Goal: Task Accomplishment & Management: Manage account settings

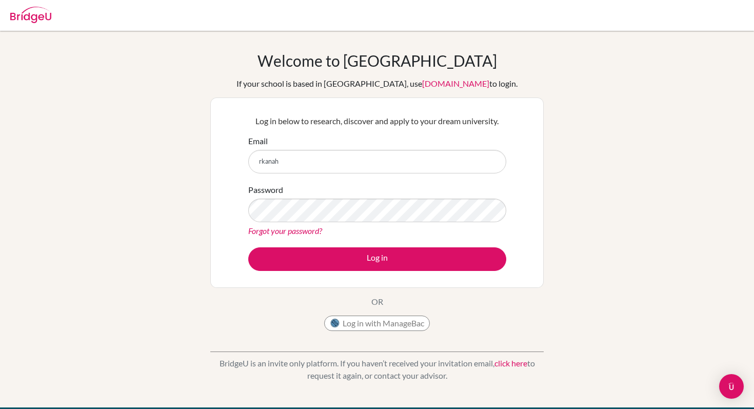
type input "[EMAIL_ADDRESS][DOMAIN_NAME]"
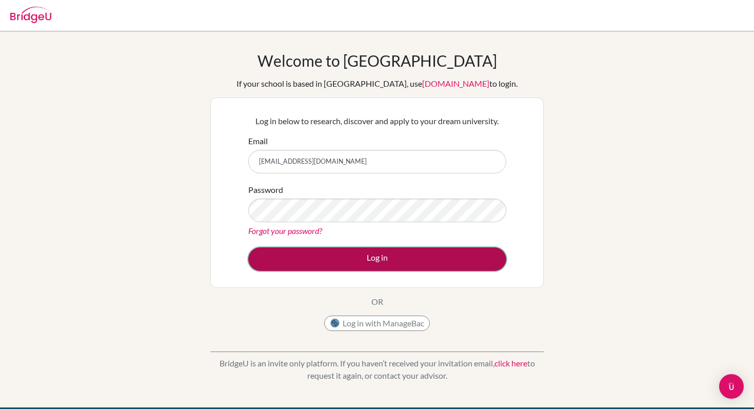
click at [329, 256] on button "Log in" at bounding box center [377, 259] width 258 height 24
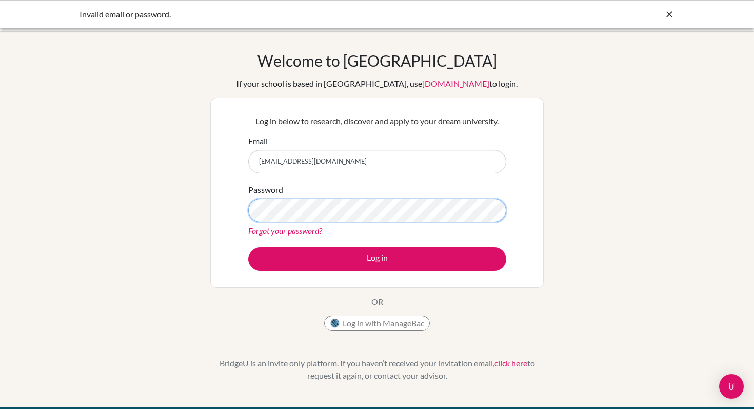
click at [248, 247] on button "Log in" at bounding box center [377, 259] width 258 height 24
click at [287, 229] on link "Forgot your password?" at bounding box center [285, 231] width 74 height 10
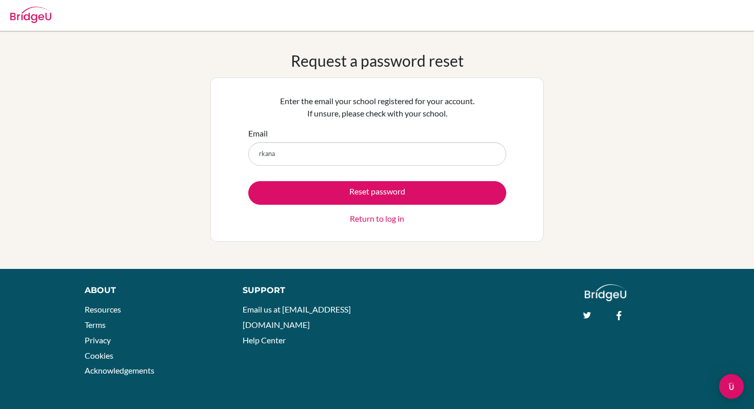
type input "[EMAIL_ADDRESS][DOMAIN_NAME]"
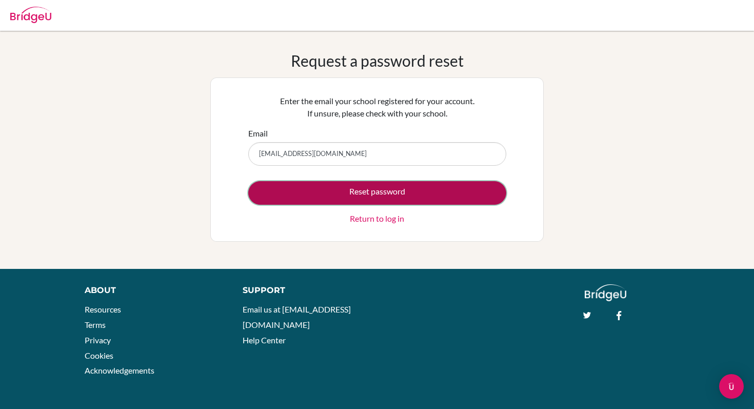
click at [336, 190] on button "Reset password" at bounding box center [377, 193] width 258 height 24
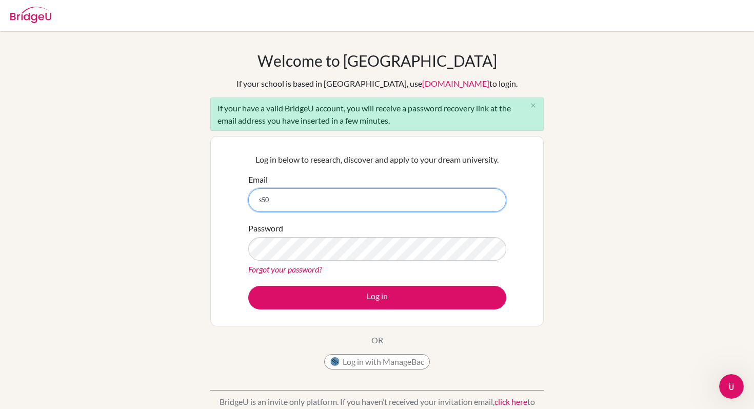
type input "s503320@asb.ac.th"
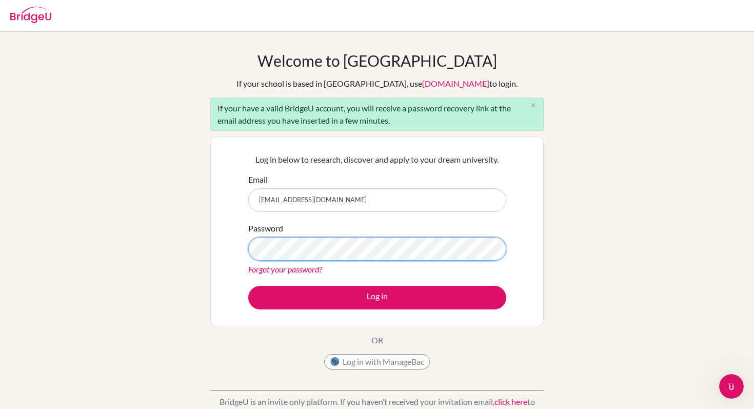
click at [248, 286] on button "Log in" at bounding box center [377, 298] width 258 height 24
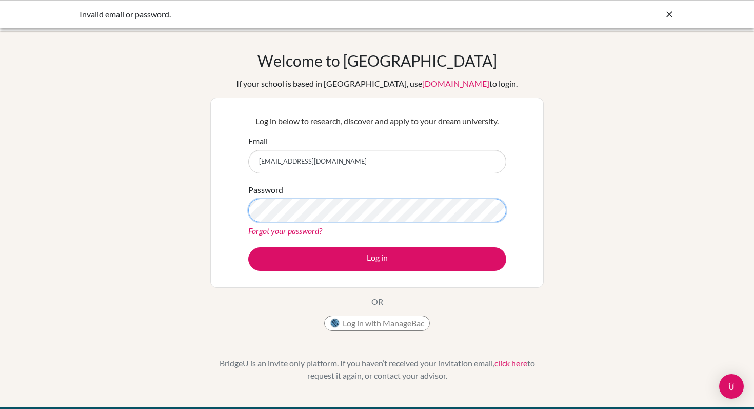
click at [248, 247] on button "Log in" at bounding box center [377, 259] width 258 height 24
